Goal: Check status

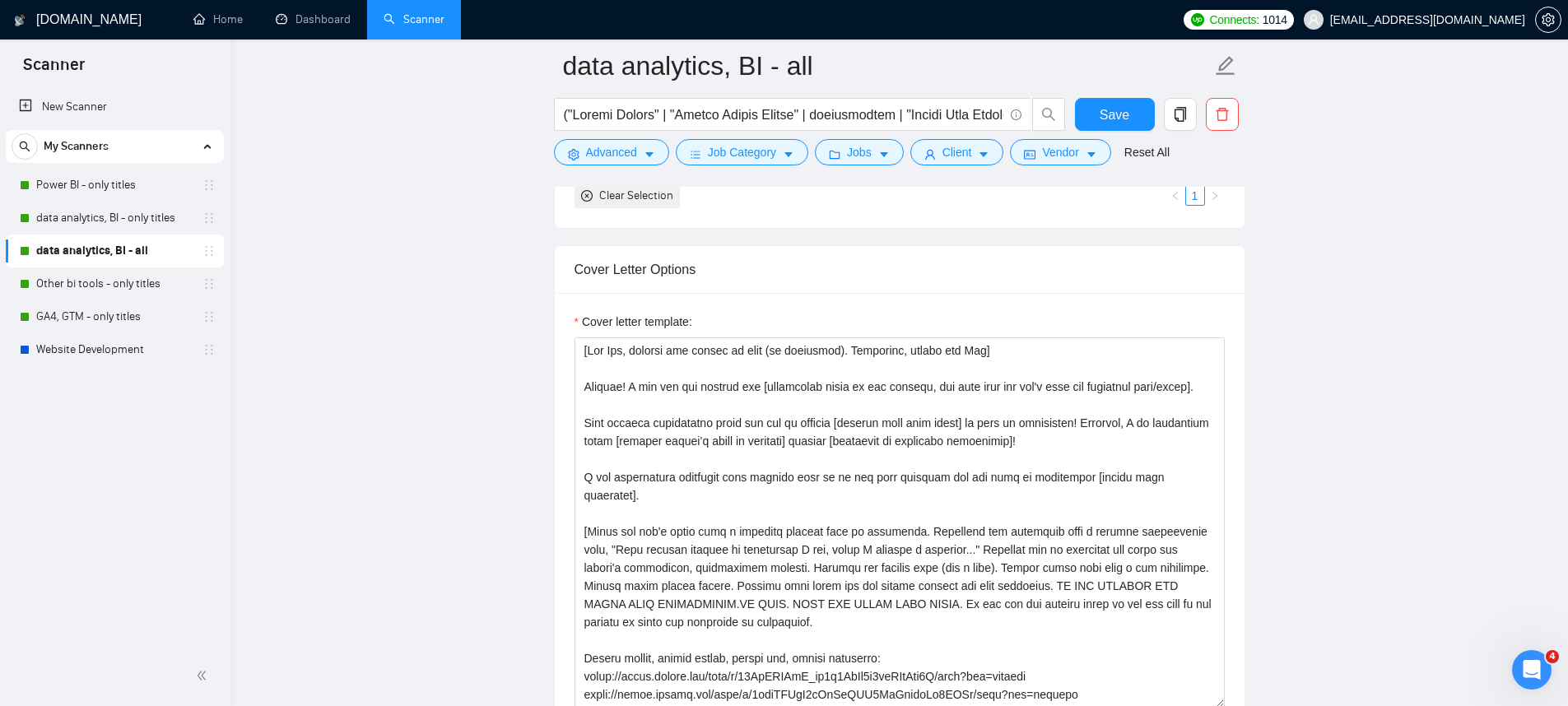
scroll to position [1733, 0]
click at [333, 23] on link "Dashboard" at bounding box center [313, 19] width 75 height 14
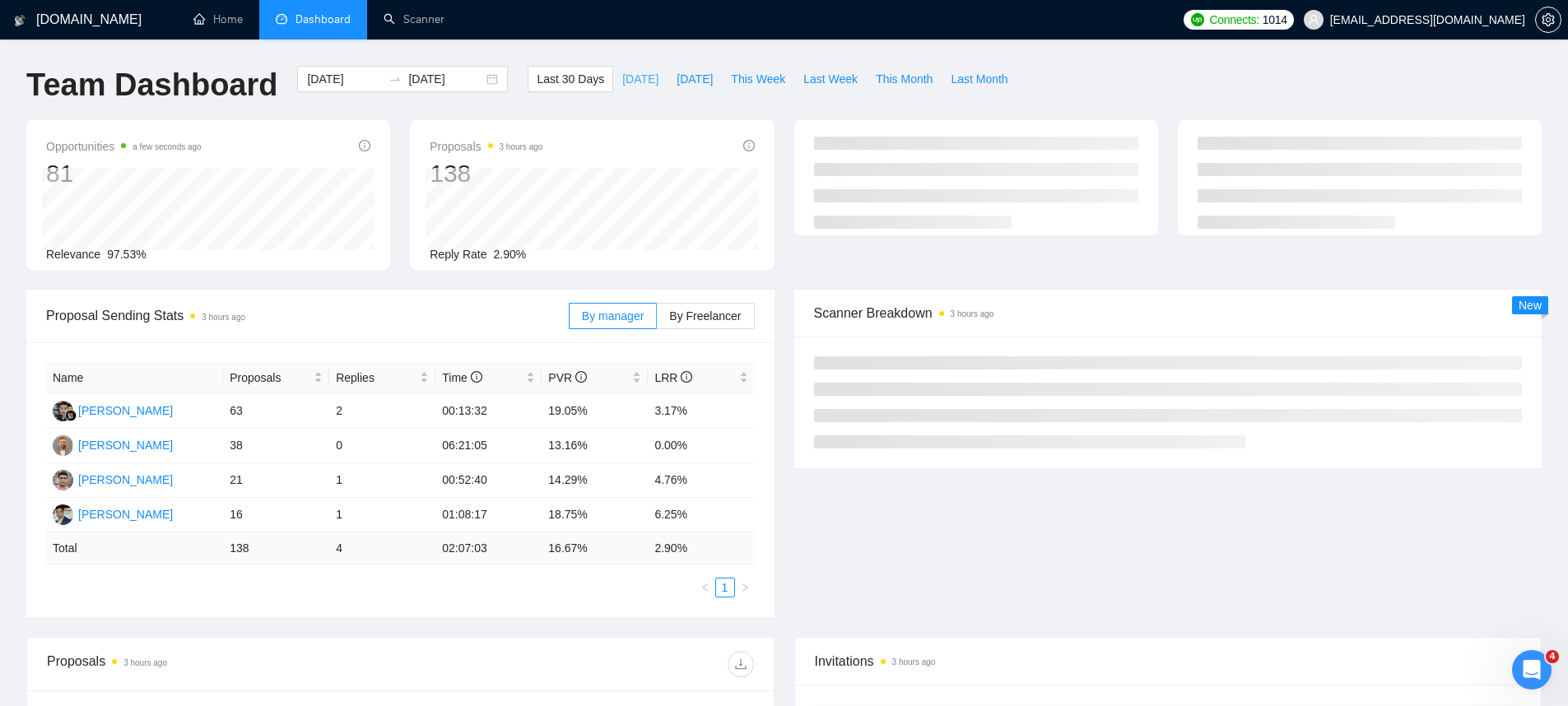
click at [630, 86] on span "[DATE]" at bounding box center [640, 78] width 36 height 18
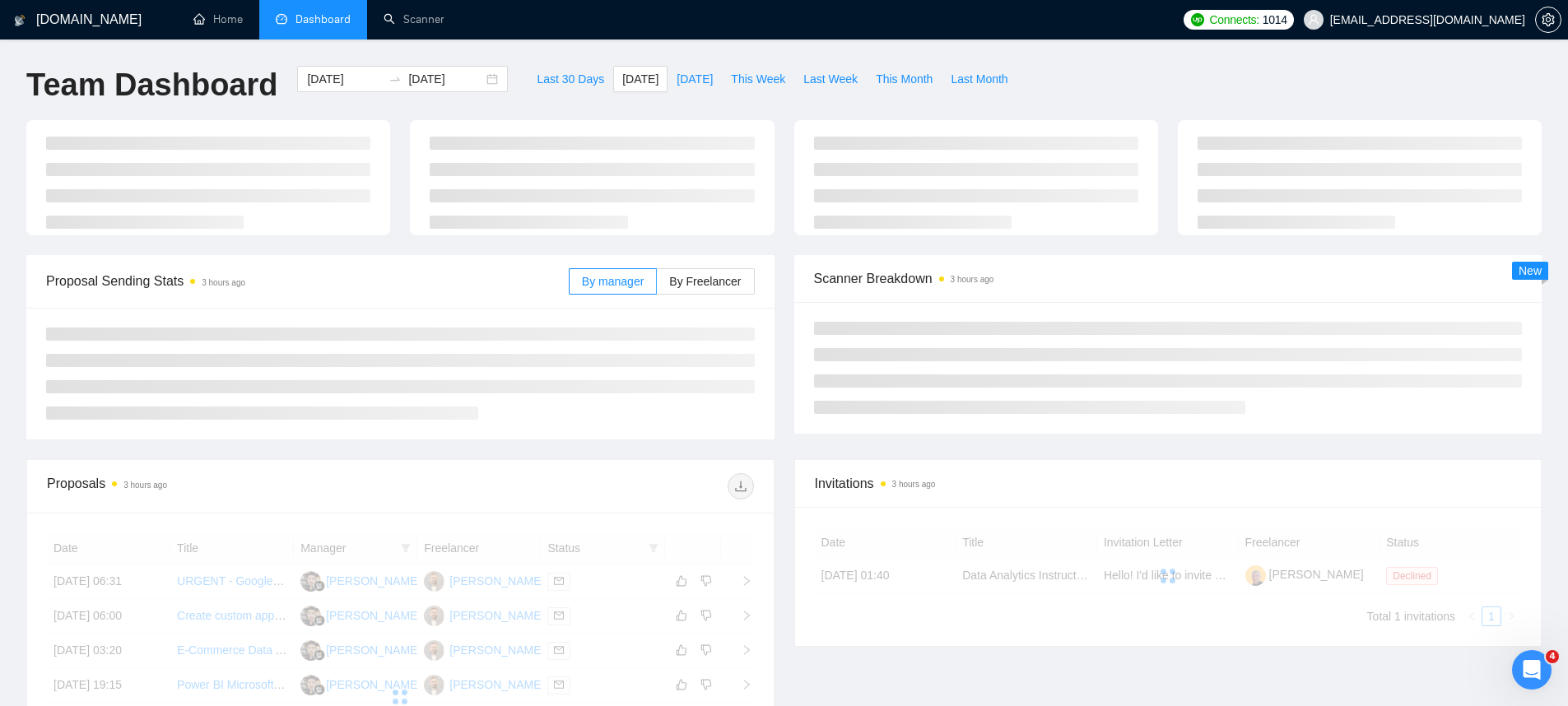
type input "[DATE]"
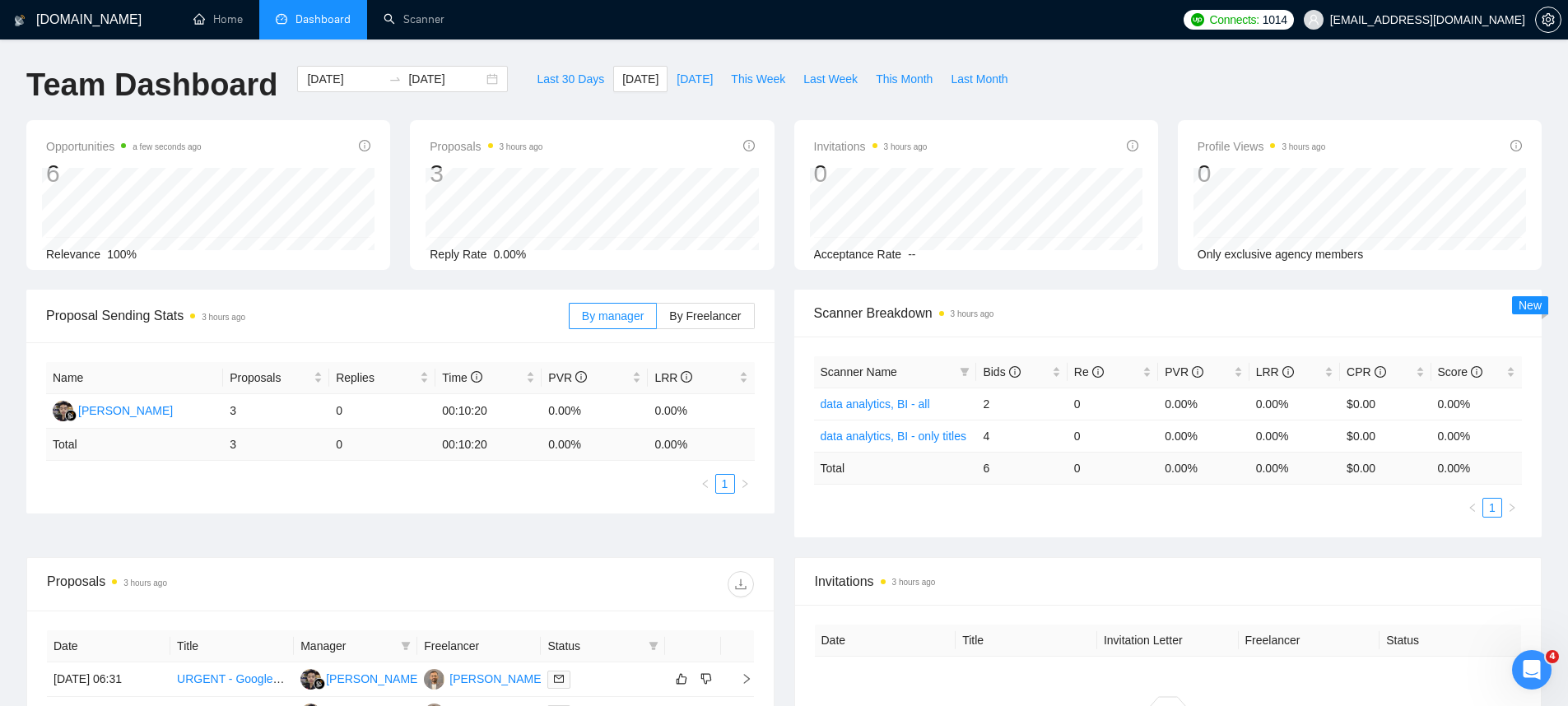
scroll to position [9, 0]
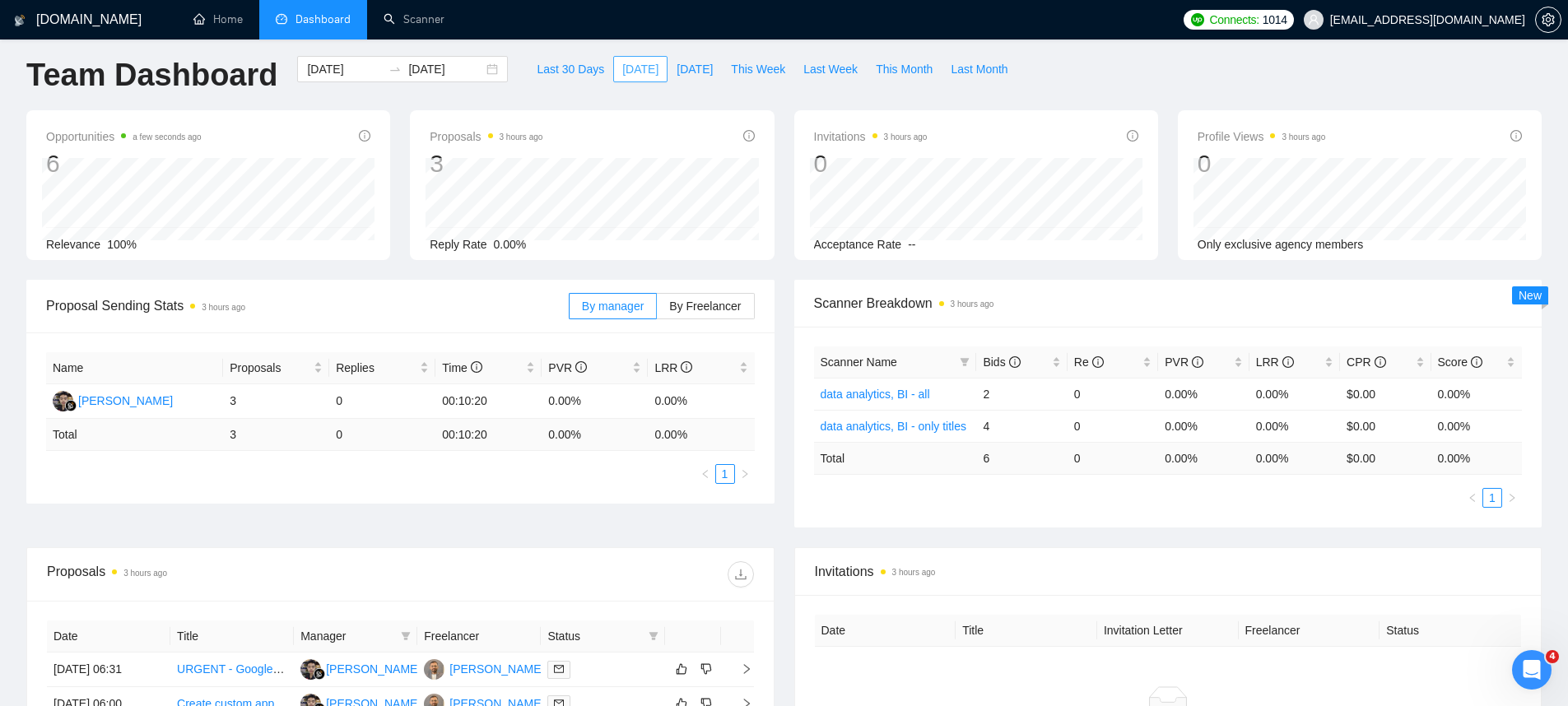
click at [633, 68] on span "[DATE]" at bounding box center [640, 69] width 36 height 18
click at [632, 66] on span "[DATE]" at bounding box center [640, 69] width 36 height 18
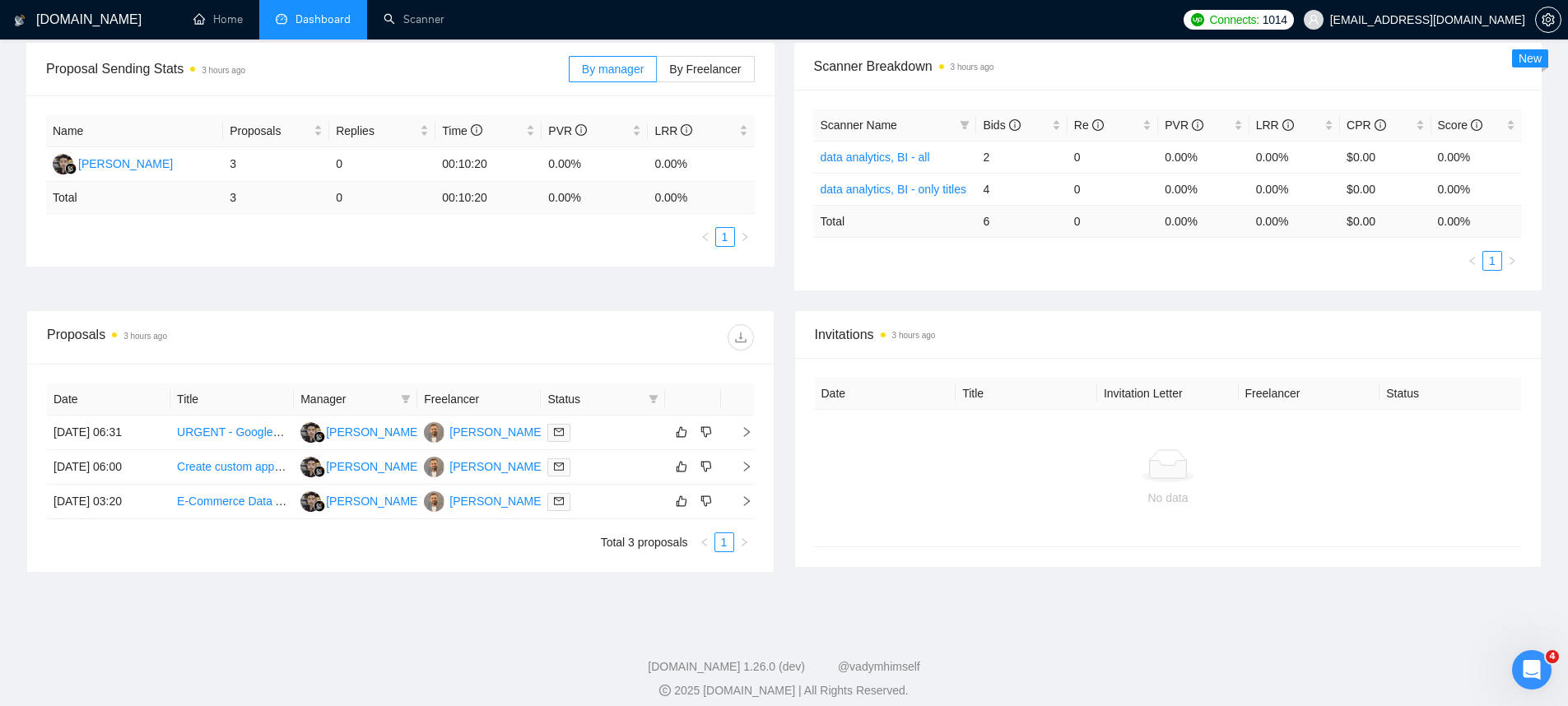
scroll to position [258, 0]
